Goal: Information Seeking & Learning: Learn about a topic

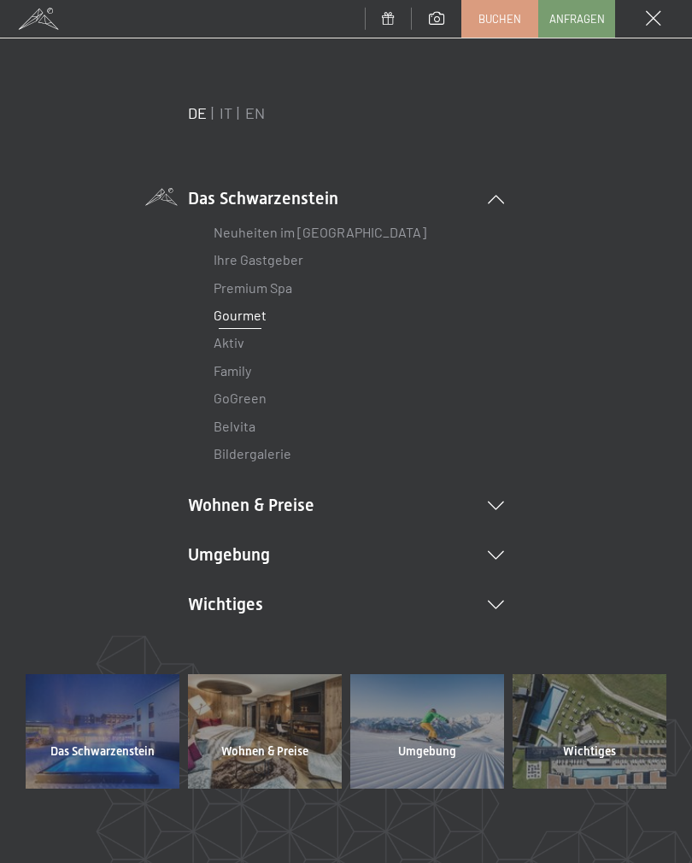
click at [493, 511] on li "Wohnen & Preise Inklusivleistungen Zimmer & Preise Liste Angebote Liste Familie…" at bounding box center [346, 505] width 316 height 24
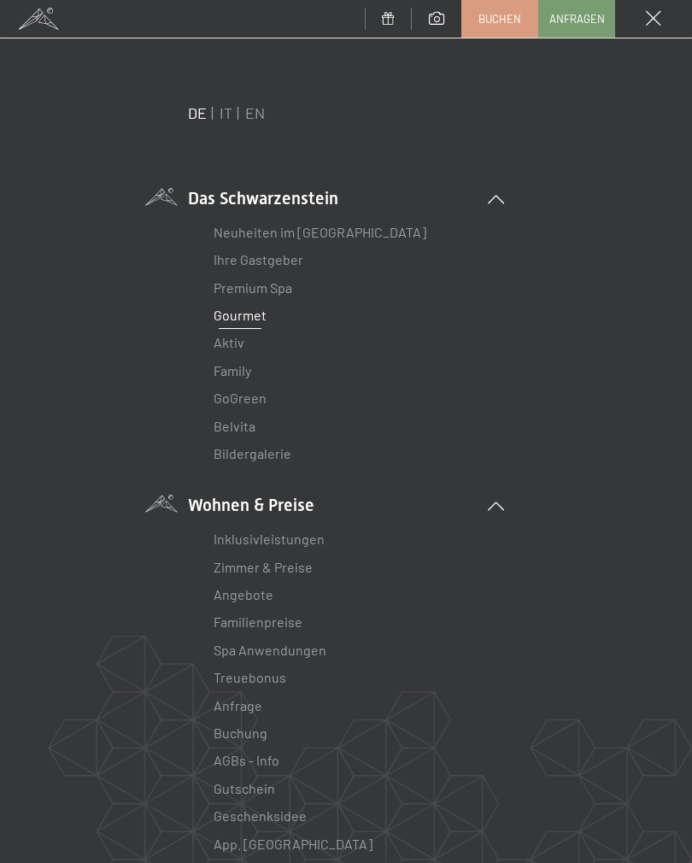
click at [297, 570] on link "Zimmer & Preise" at bounding box center [263, 567] width 99 height 16
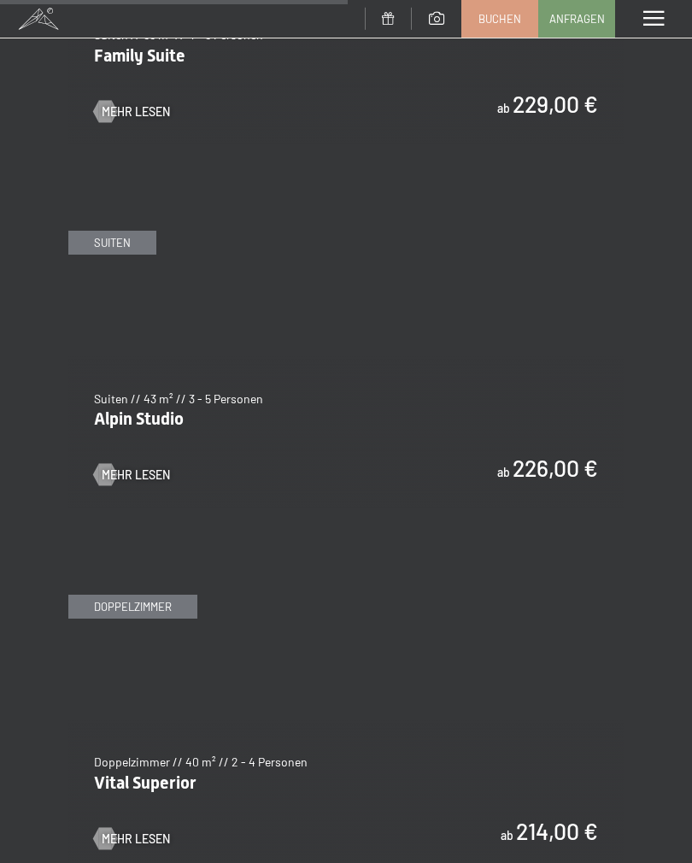
scroll to position [3266, 0]
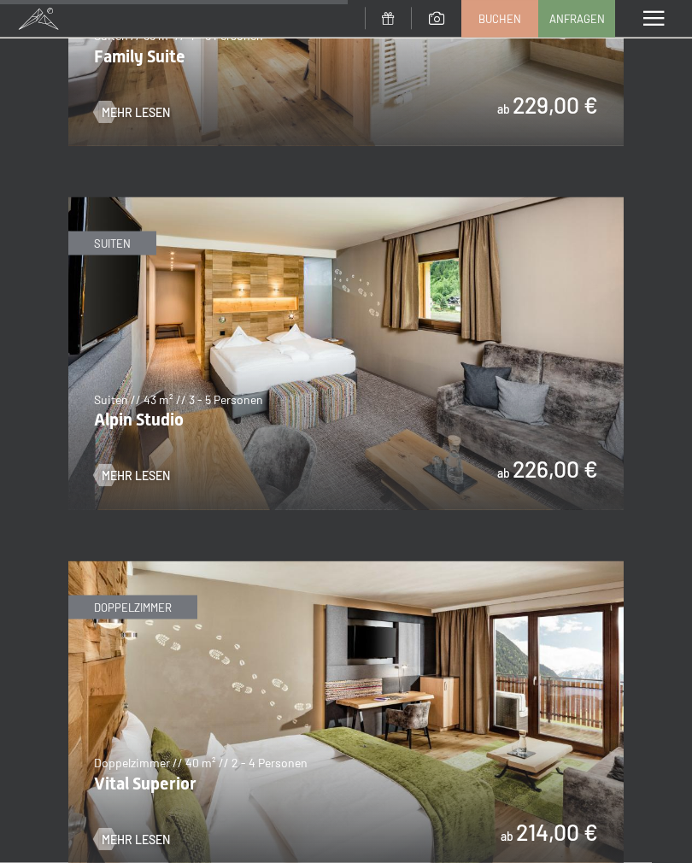
click at [591, 385] on img at bounding box center [346, 353] width 556 height 313
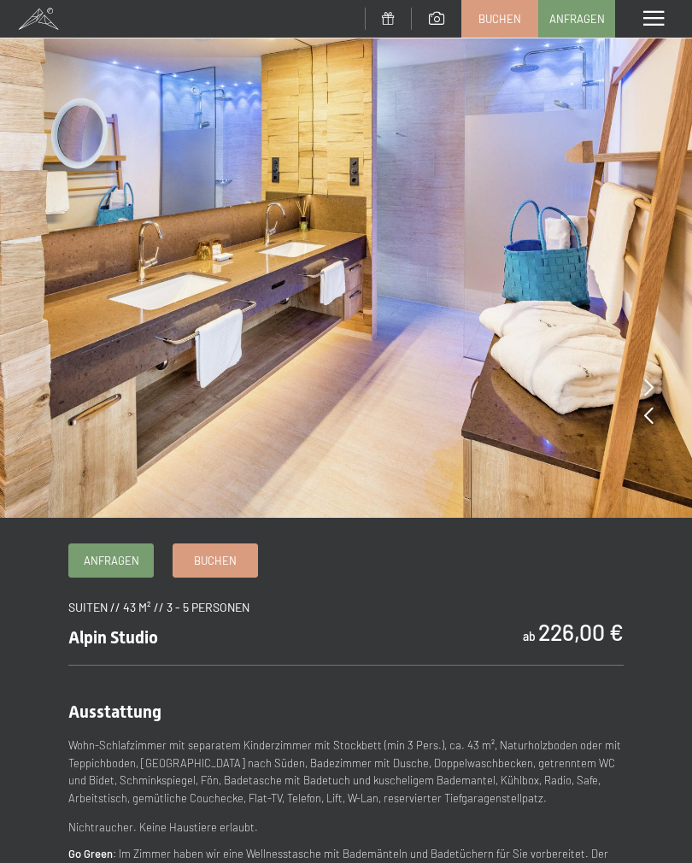
click at [659, 388] on img at bounding box center [346, 259] width 692 height 518
click at [644, 390] on icon at bounding box center [648, 387] width 9 height 17
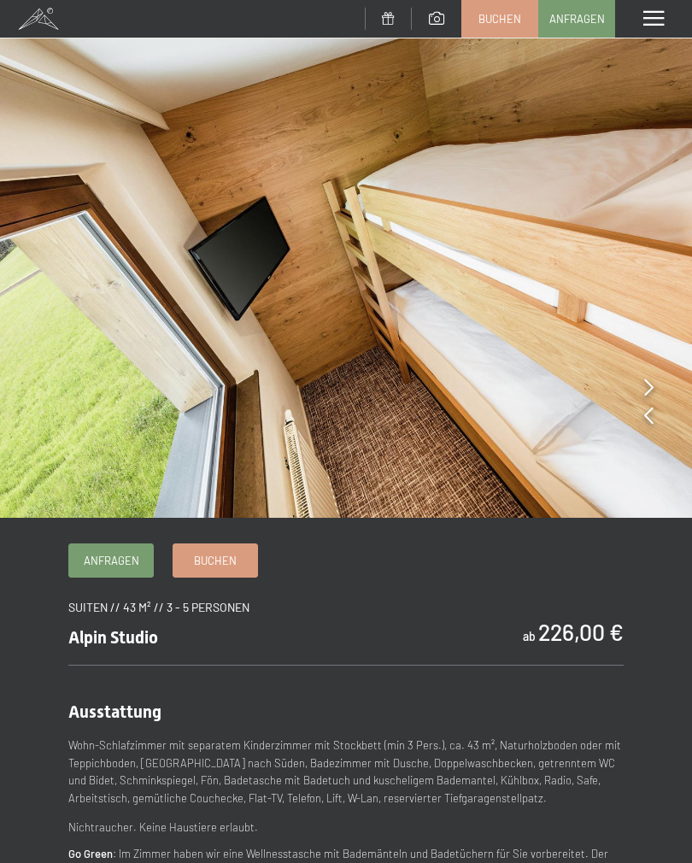
click at [648, 392] on icon at bounding box center [648, 387] width 9 height 17
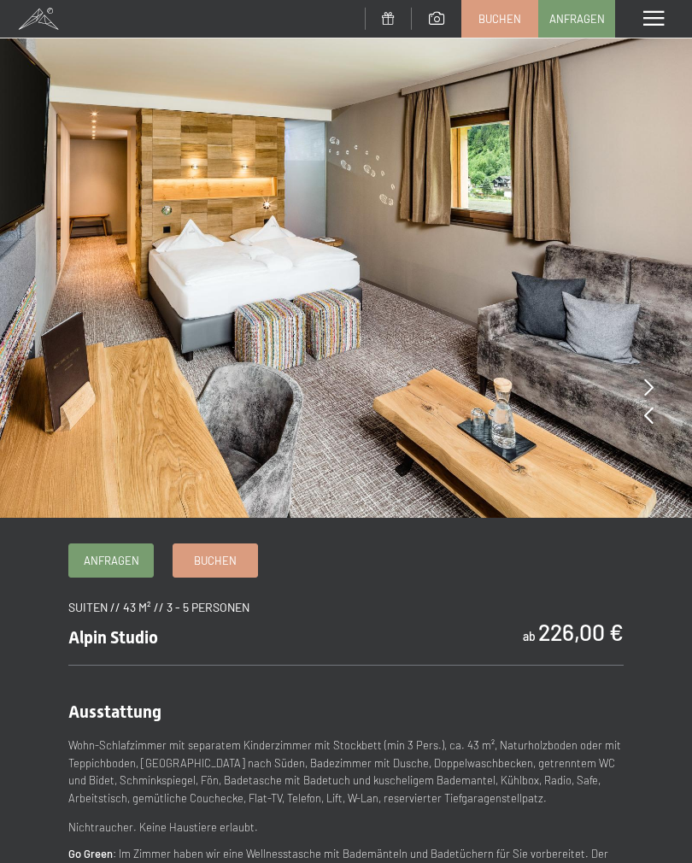
click at [649, 385] on icon at bounding box center [648, 387] width 9 height 17
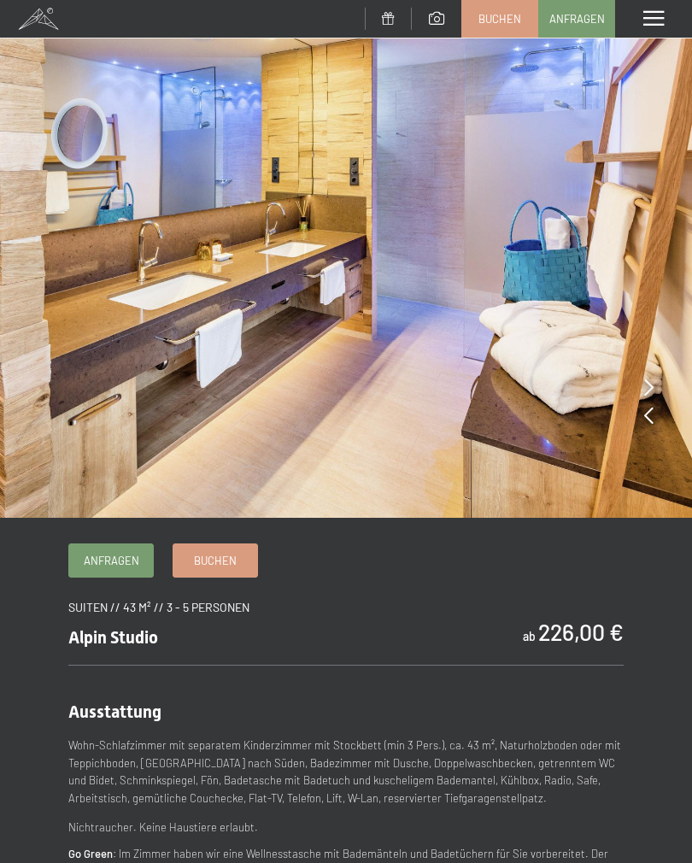
click at [649, 389] on icon at bounding box center [648, 387] width 9 height 17
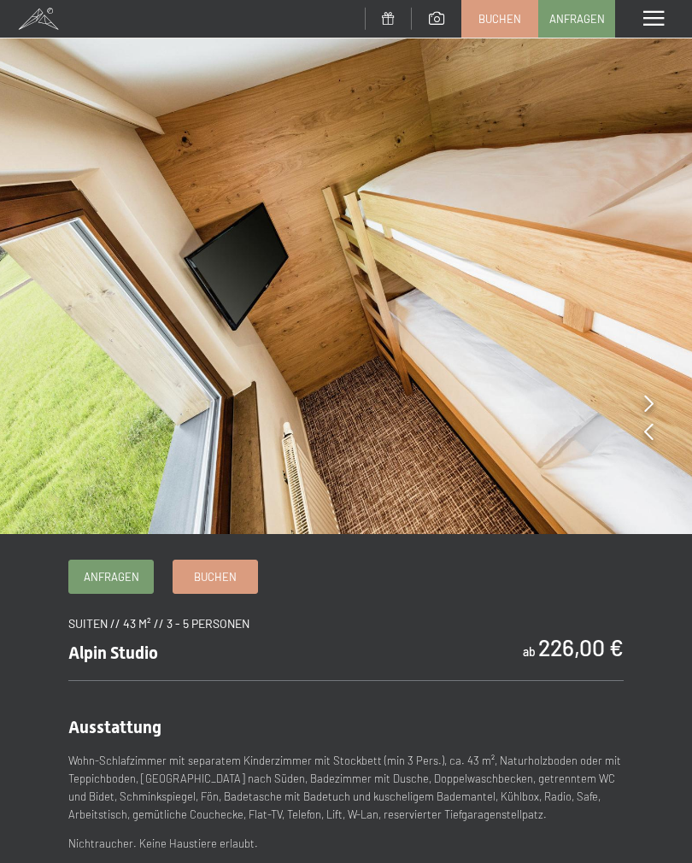
click at [647, 12] on span at bounding box center [654, 18] width 21 height 15
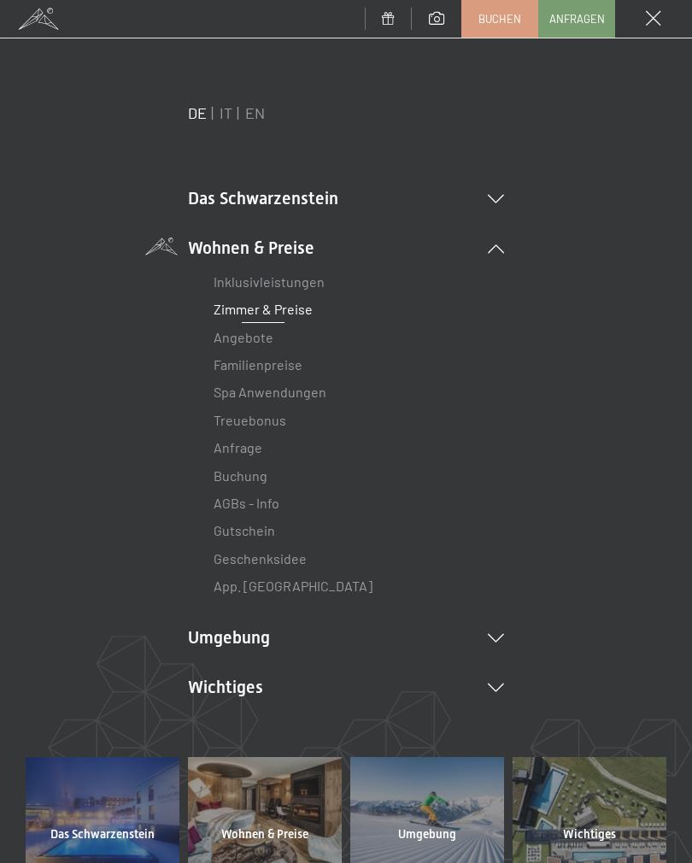
click at [490, 207] on li "Das Schwarzenstein Neuheiten im Schwarzenstein Ihre Gastgeber Premium Spa Gourm…" at bounding box center [346, 198] width 316 height 24
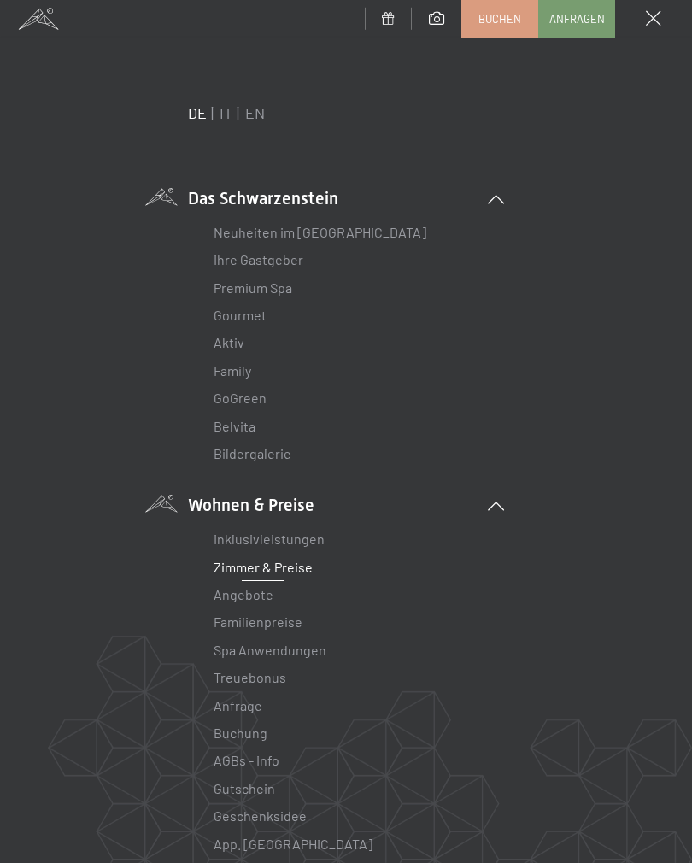
click at [373, 239] on link "Neuheiten im [GEOGRAPHIC_DATA]" at bounding box center [320, 232] width 213 height 16
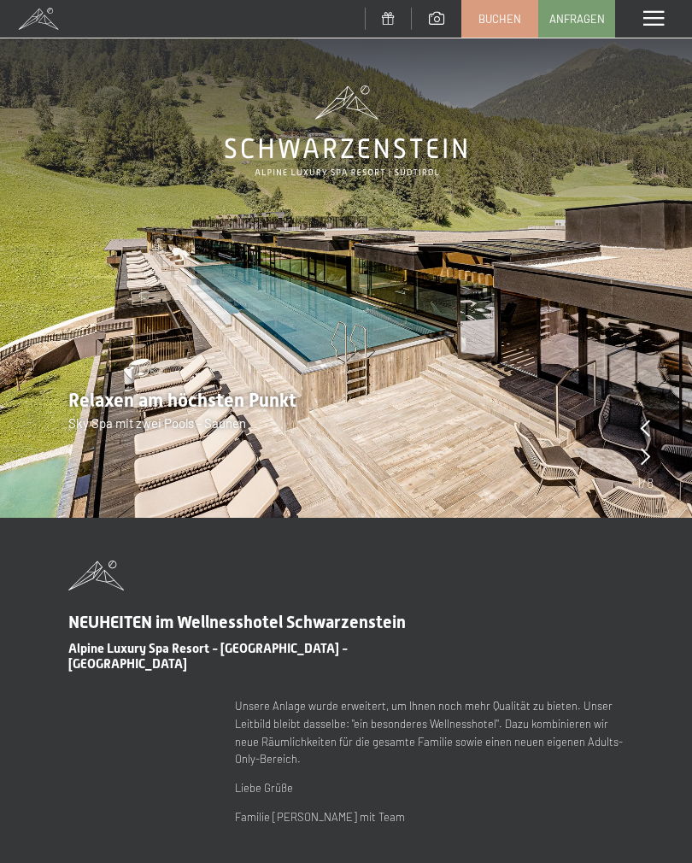
click at [659, 21] on span at bounding box center [654, 18] width 21 height 15
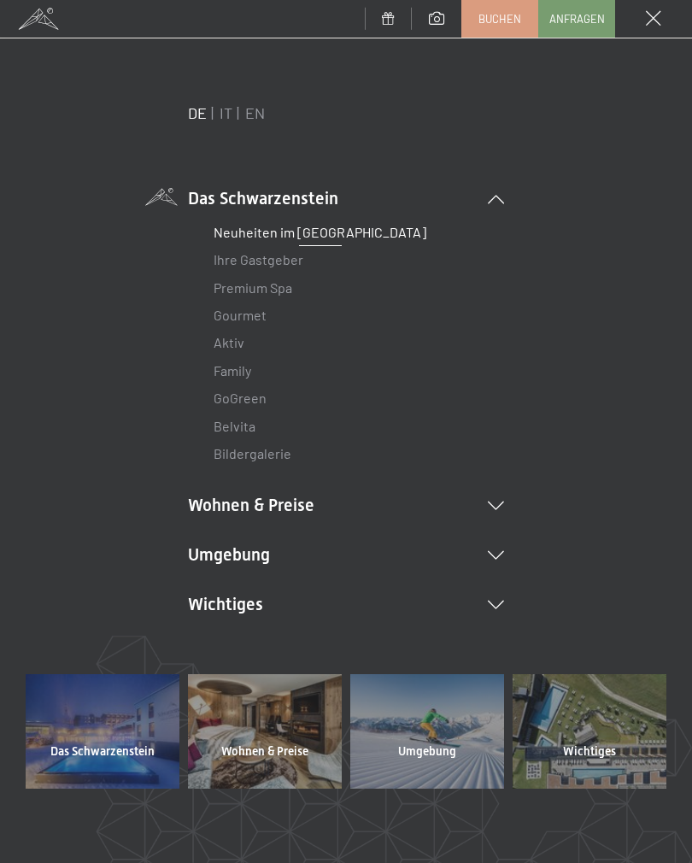
click at [279, 268] on link "Ihre Gastgeber" at bounding box center [259, 259] width 90 height 16
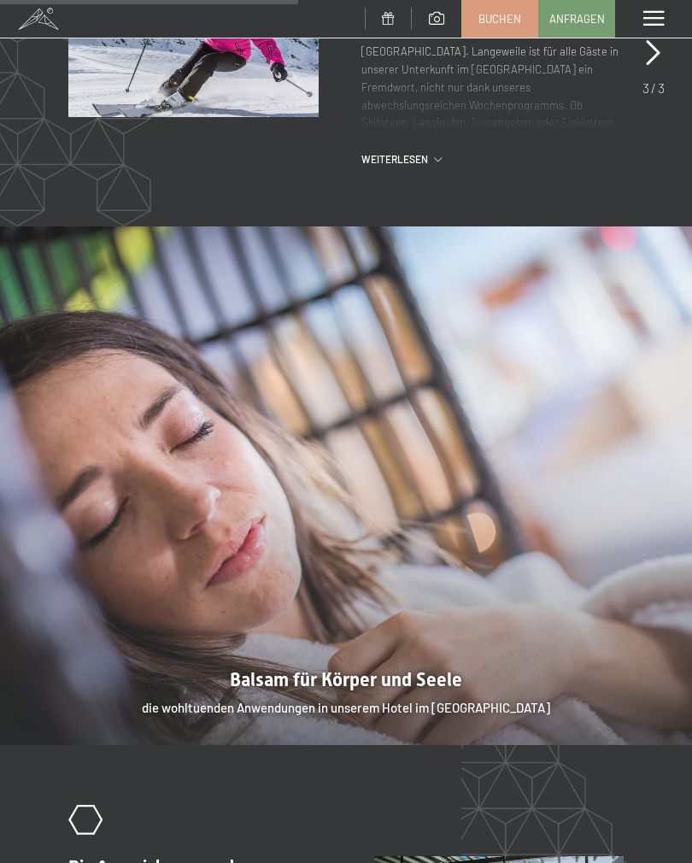
scroll to position [1694, 0]
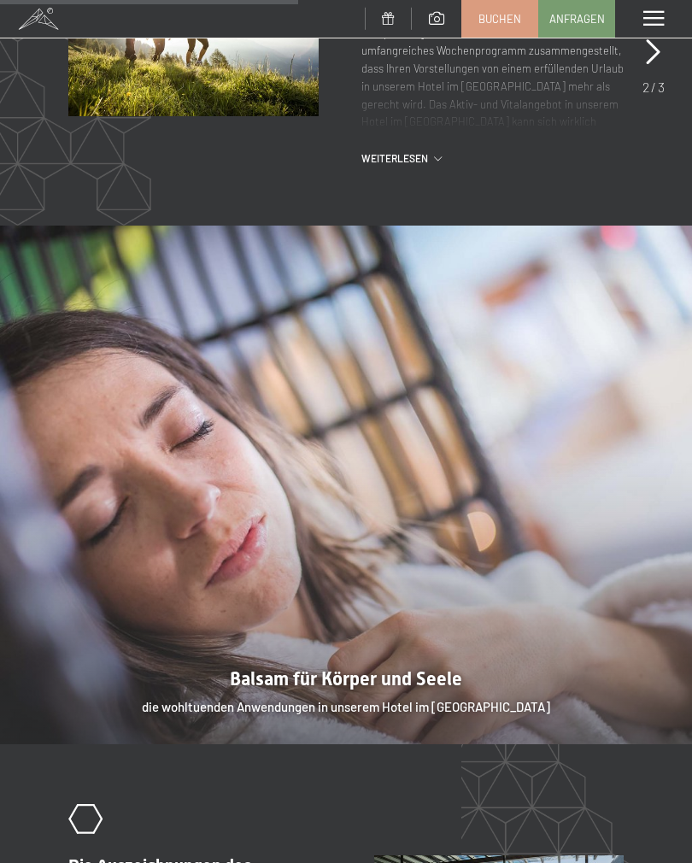
click at [648, 19] on span at bounding box center [654, 18] width 21 height 15
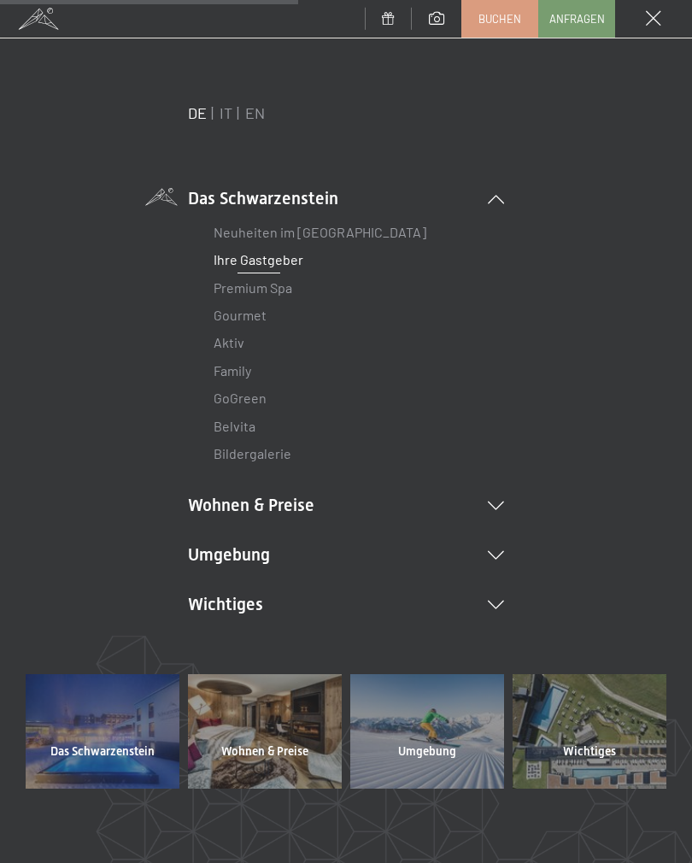
click at [497, 506] on icon at bounding box center [496, 506] width 16 height 9
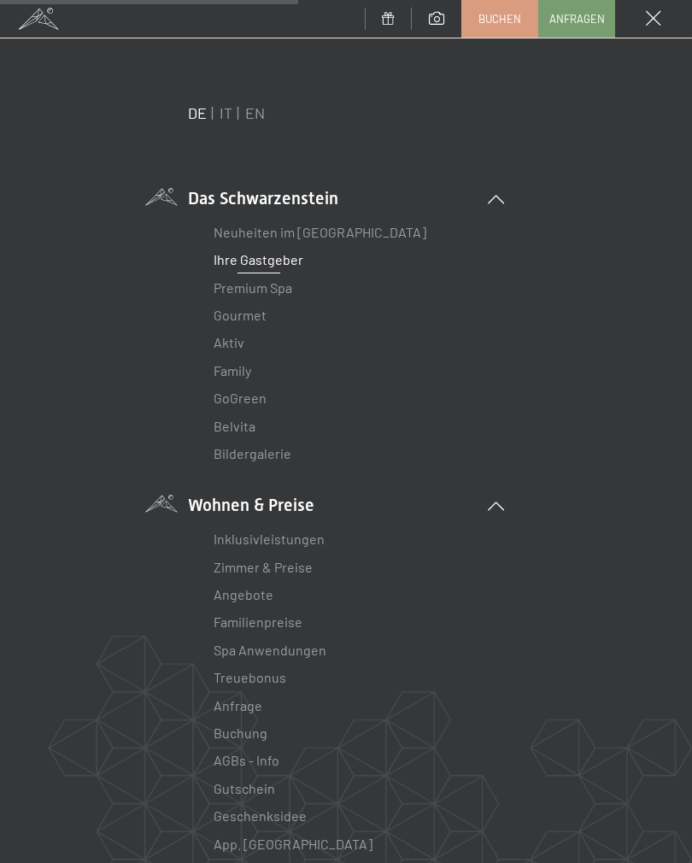
click at [305, 569] on link "Zimmer & Preise" at bounding box center [263, 567] width 99 height 16
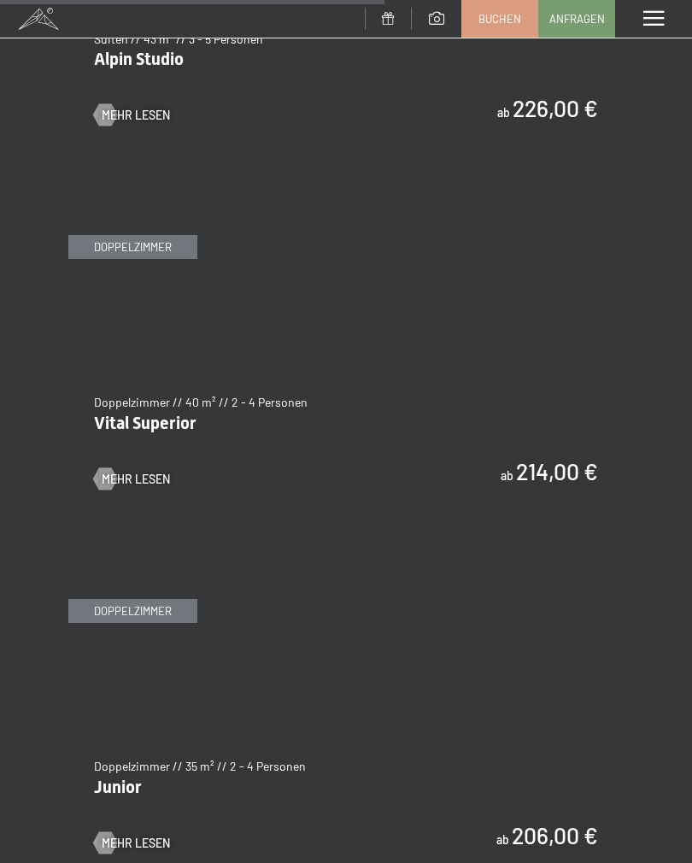
scroll to position [3628, 0]
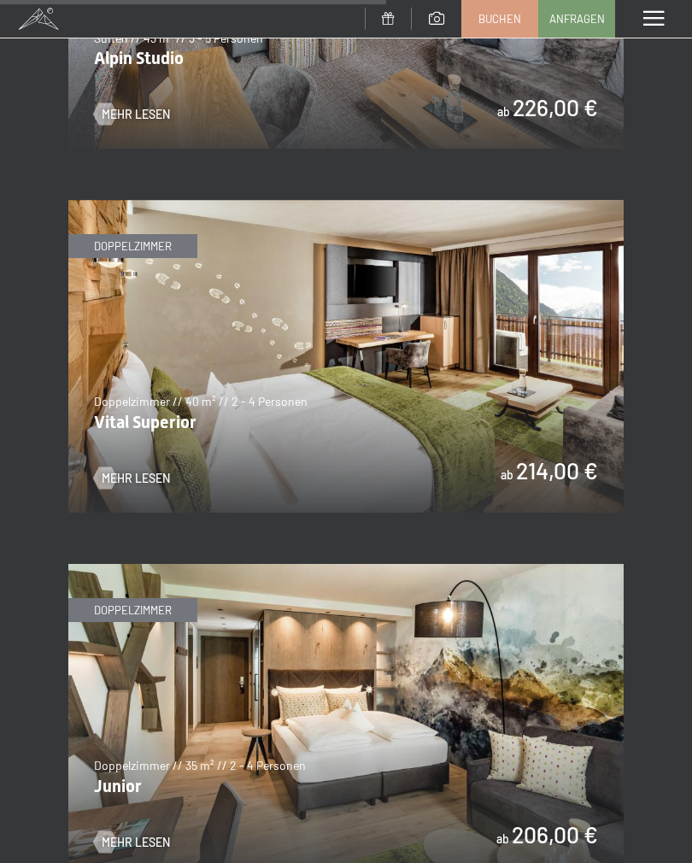
click at [579, 357] on img at bounding box center [346, 356] width 556 height 313
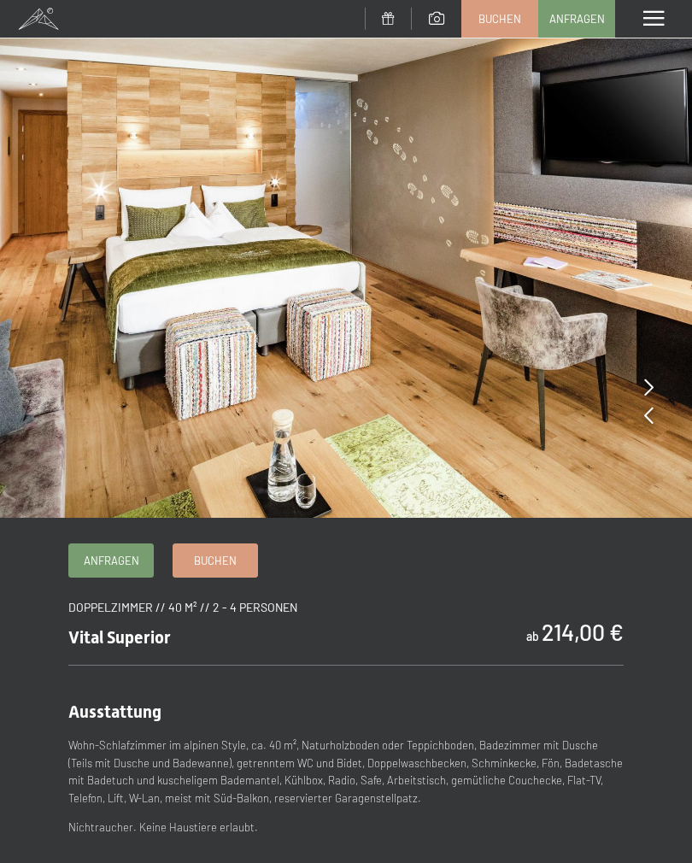
click at [648, 383] on icon at bounding box center [648, 387] width 9 height 17
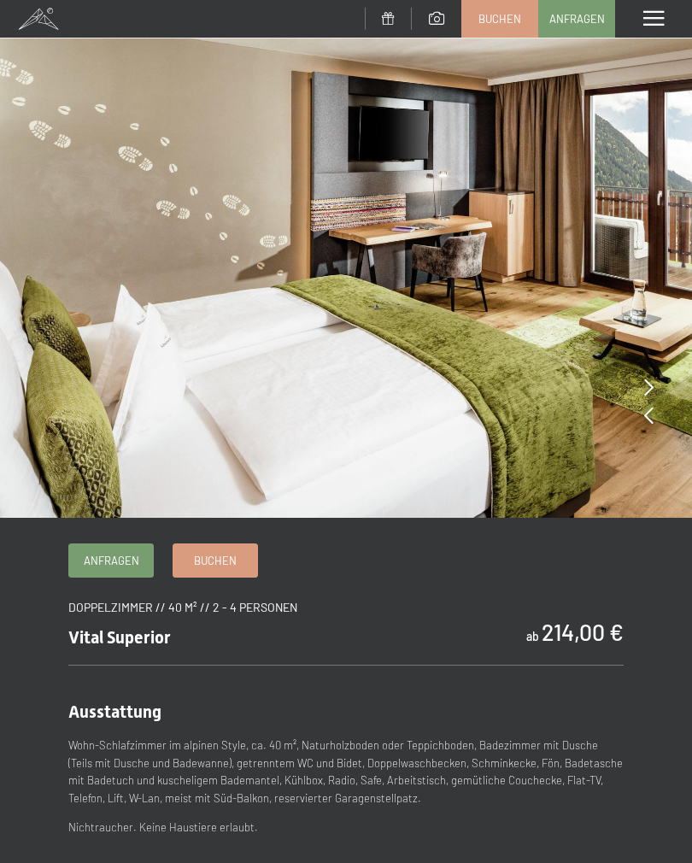
click at [647, 389] on icon at bounding box center [648, 387] width 9 height 17
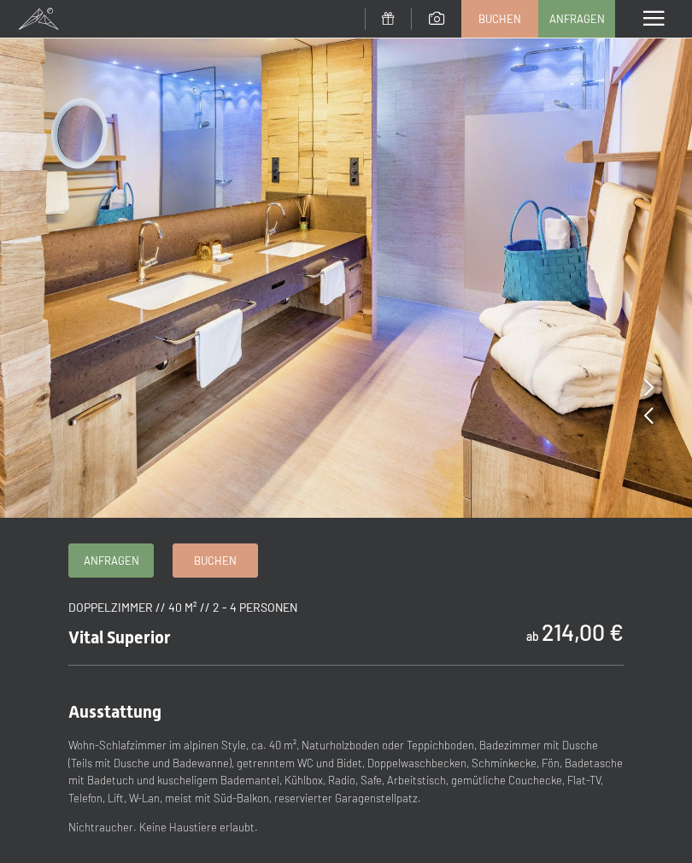
click at [639, 389] on img at bounding box center [346, 259] width 692 height 518
click at [649, 386] on icon at bounding box center [648, 387] width 9 height 17
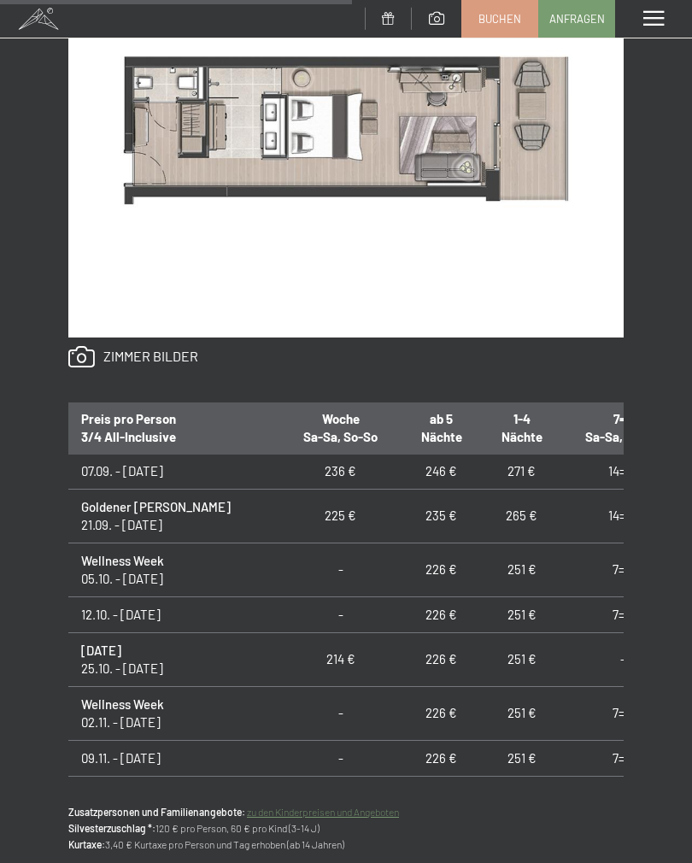
scroll to position [57, 0]
click at [397, 806] on link "zu den Kinderpreisen und Angeboten" at bounding box center [323, 812] width 152 height 12
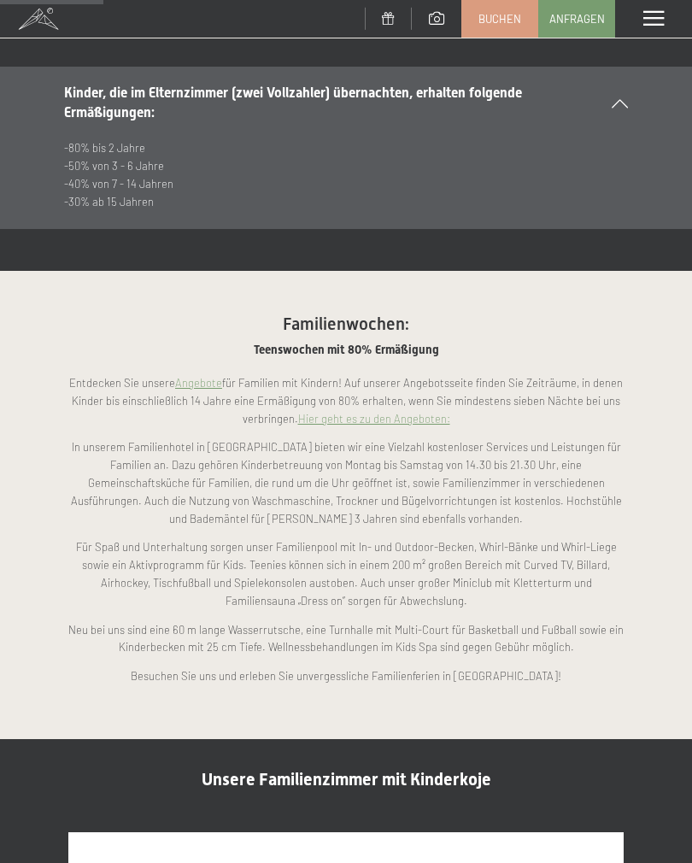
scroll to position [972, 0]
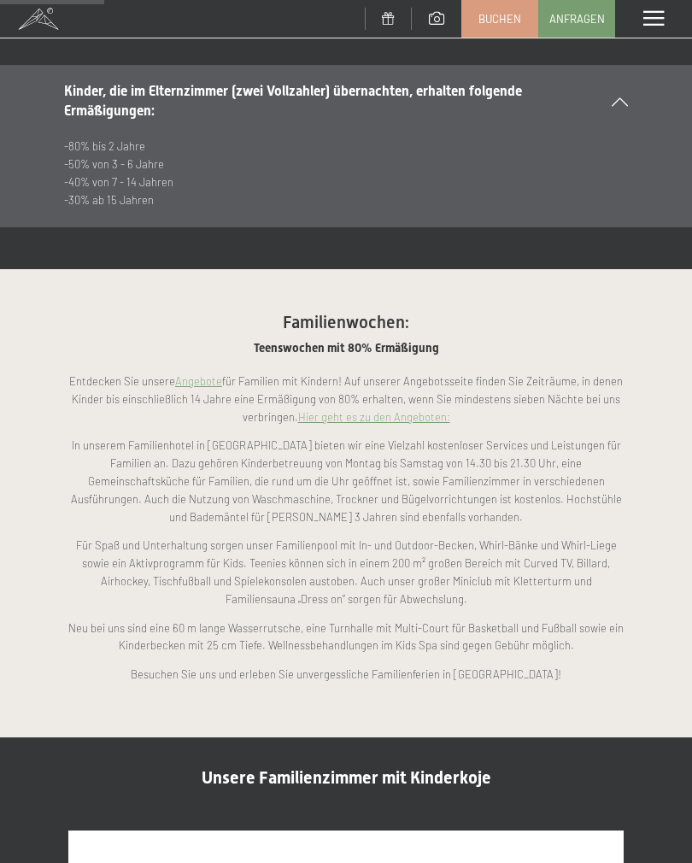
click at [652, 24] on span at bounding box center [654, 18] width 21 height 15
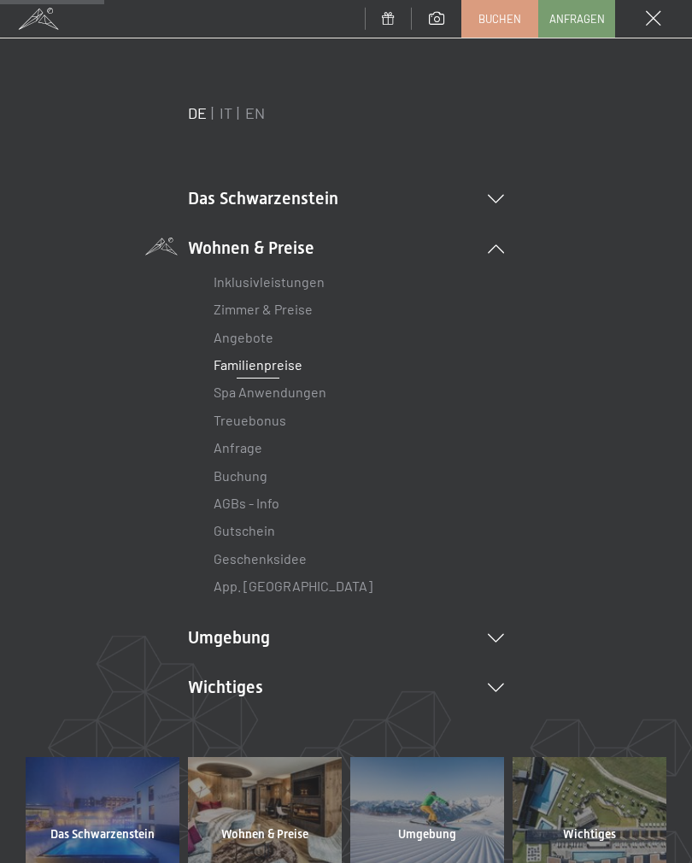
click at [286, 317] on link "Zimmer & Preise" at bounding box center [263, 309] width 99 height 16
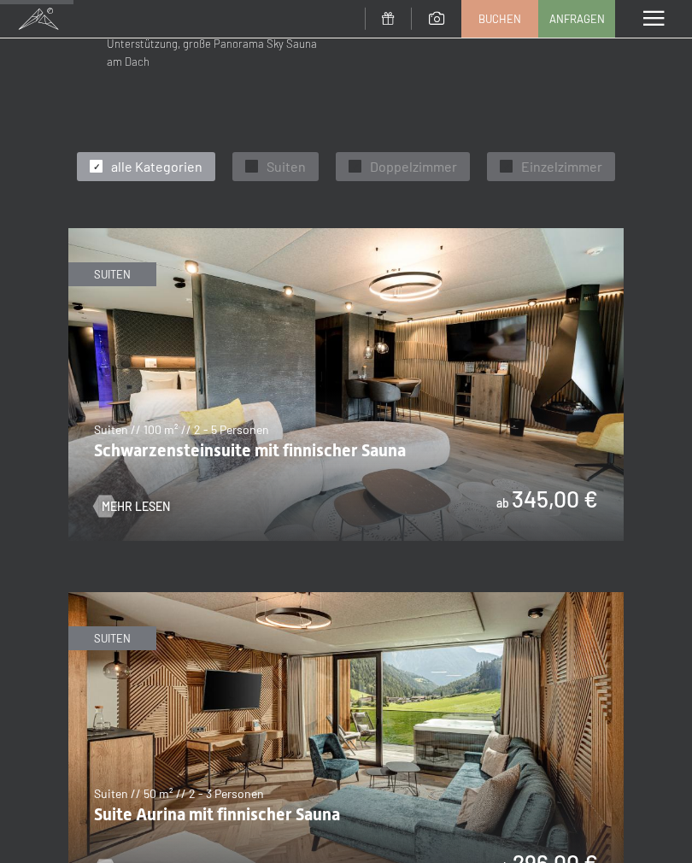
scroll to position [689, 0]
click at [553, 406] on img at bounding box center [346, 385] width 556 height 313
click at [130, 499] on span "Mehr Lesen" at bounding box center [136, 507] width 68 height 17
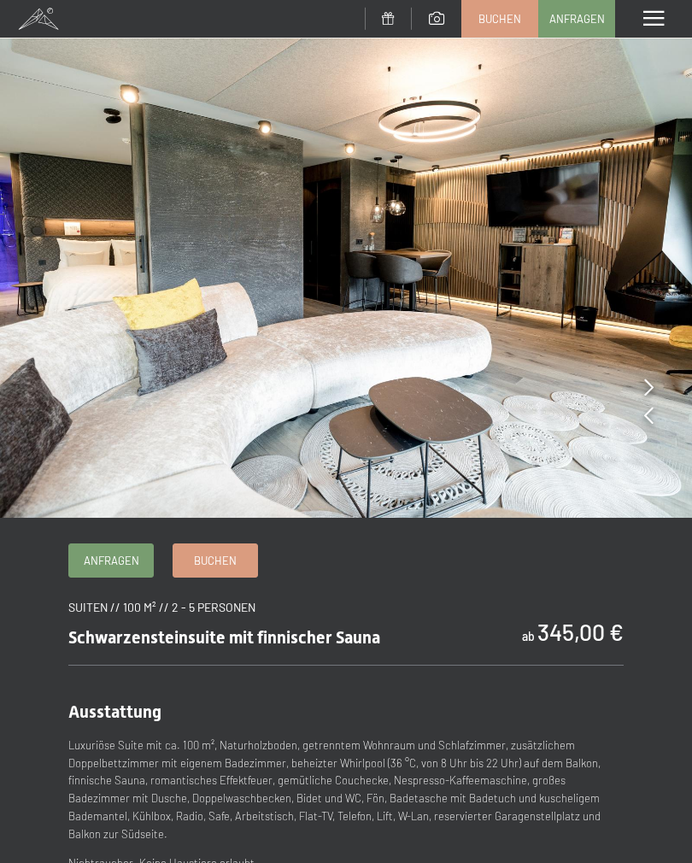
click at [654, 383] on img at bounding box center [346, 259] width 692 height 518
click at [657, 384] on img at bounding box center [346, 259] width 692 height 518
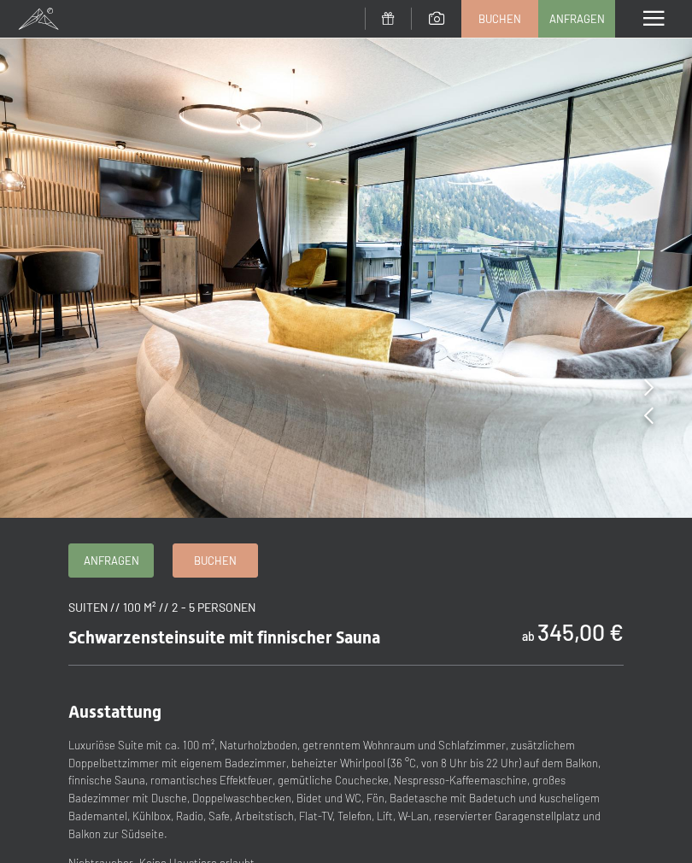
click at [640, 385] on img at bounding box center [346, 259] width 692 height 518
click at [645, 396] on icon at bounding box center [648, 387] width 9 height 17
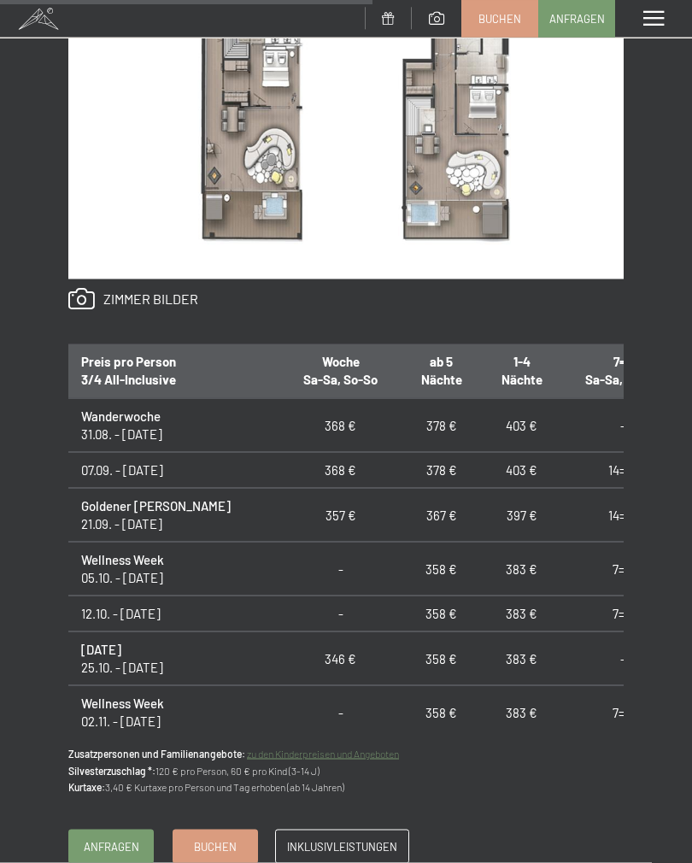
scroll to position [1083, 0]
